Goal: Task Accomplishment & Management: Use online tool/utility

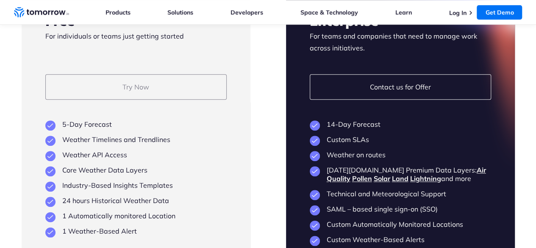
scroll to position [1993, 0]
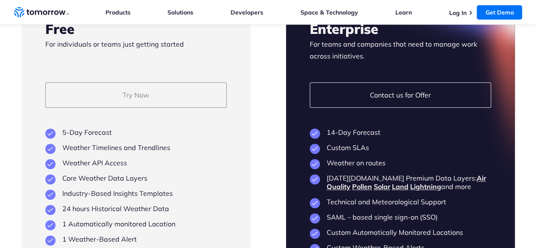
click at [148, 108] on link "Try Now" at bounding box center [135, 94] width 181 height 25
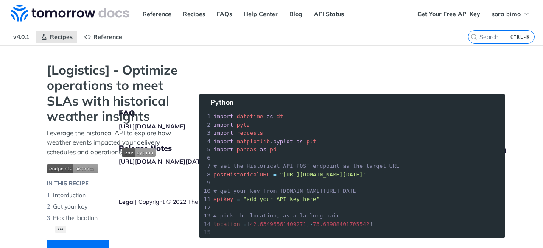
click at [250, 223] on section "[Logistics] - Optimize operations to meet SLAs with historical weather insights…" at bounding box center [271, 169] width 466 height 215
click at [146, 153] on img "Expand image" at bounding box center [139, 152] width 34 height 8
click at [146, 153] on span "Expand image" at bounding box center [139, 152] width 34 height 8
click at [145, 153] on img "Expand image" at bounding box center [139, 152] width 34 height 8
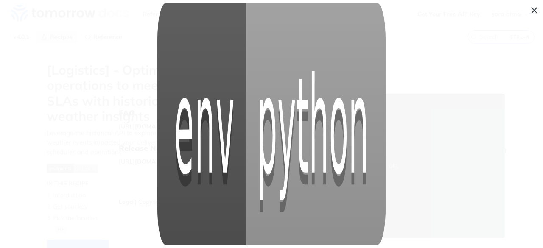
click at [535, 11] on span "Collapse image" at bounding box center [271, 124] width 543 height 248
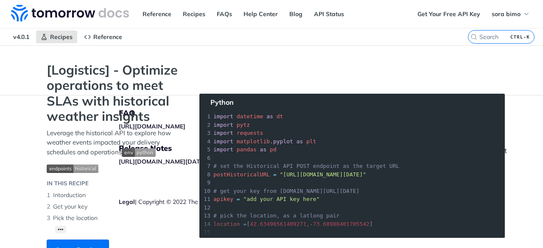
click at [351, 137] on section "[Logistics] - Optimize operations to meet SLAs with historical weather insights…" at bounding box center [271, 169] width 466 height 215
drag, startPoint x: 269, startPoint y: 120, endPoint x: 263, endPoint y: 132, distance: 13.7
click at [268, 120] on section "[Logistics] - Optimize operations to meet SLAs with historical weather insights…" at bounding box center [271, 169] width 466 height 215
drag, startPoint x: 259, startPoint y: 128, endPoint x: 266, endPoint y: 136, distance: 9.6
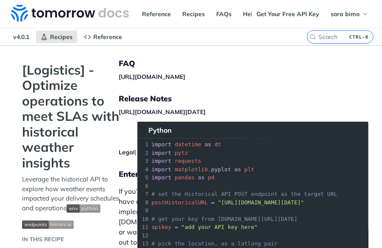
drag, startPoint x: 261, startPoint y: 135, endPoint x: 280, endPoint y: 125, distance: 21.6
click at [274, 125] on section "[Logistics] - Optimize operations to meet SLAs with historical weather insights…" at bounding box center [191, 197] width 355 height 271
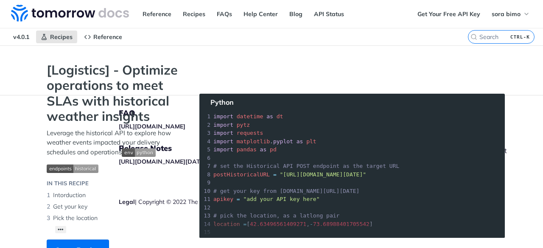
drag, startPoint x: 329, startPoint y: 154, endPoint x: 319, endPoint y: 146, distance: 13.0
click at [319, 146] on section "[Logistics] - Optimize operations to meet SLAs with historical weather insights…" at bounding box center [271, 169] width 466 height 215
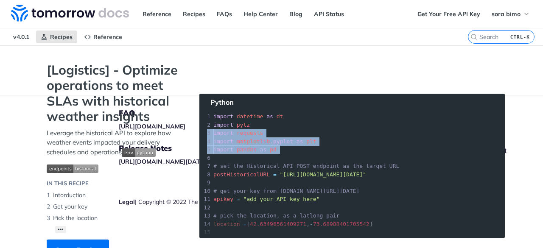
drag, startPoint x: 319, startPoint y: 146, endPoint x: 371, endPoint y: 128, distance: 54.4
click at [371, 127] on section "[Logistics] - Optimize operations to meet SLAs with historical weather insights…" at bounding box center [271, 169] width 466 height 215
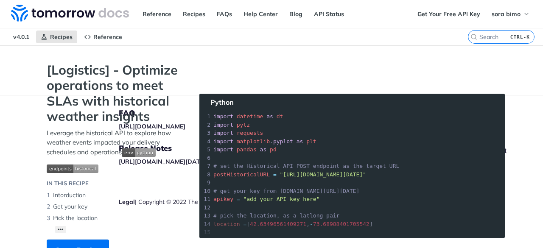
click at [421, 173] on section "[Logistics] - Optimize operations to meet SLAs with historical weather insights…" at bounding box center [271, 169] width 466 height 215
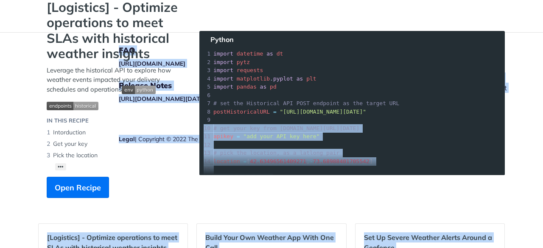
scroll to position [181, 0]
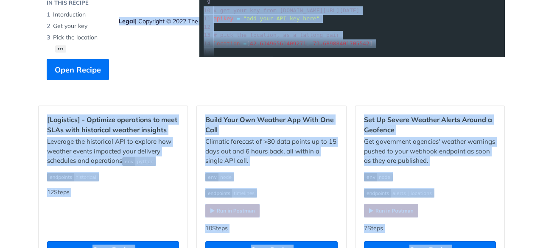
drag, startPoint x: 385, startPoint y: 186, endPoint x: 366, endPoint y: 61, distance: 126.5
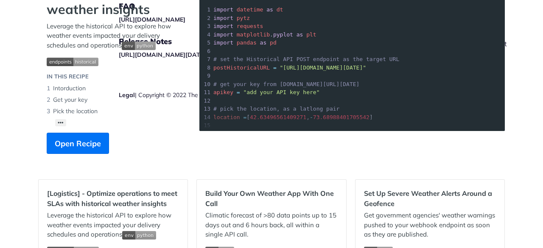
scroll to position [96, 0]
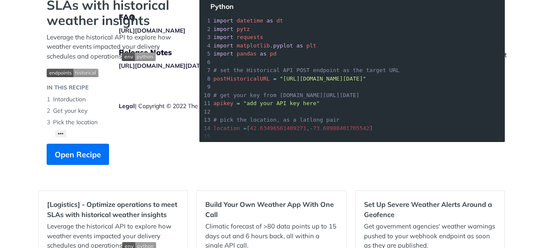
click at [215, 138] on section "[Logistics] - Optimize operations to meet SLAs with historical weather insights…" at bounding box center [271, 74] width 466 height 215
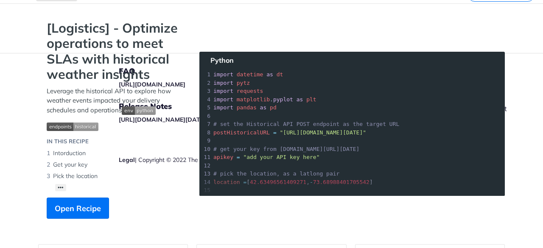
scroll to position [0, 0]
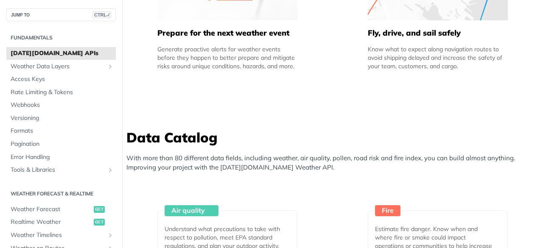
scroll to position [933, 0]
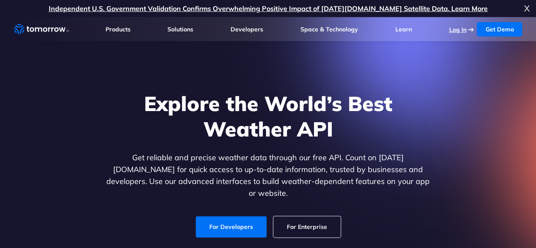
click at [451, 28] on link "Log In" at bounding box center [457, 30] width 17 height 8
